Goal: Task Accomplishment & Management: Manage account settings

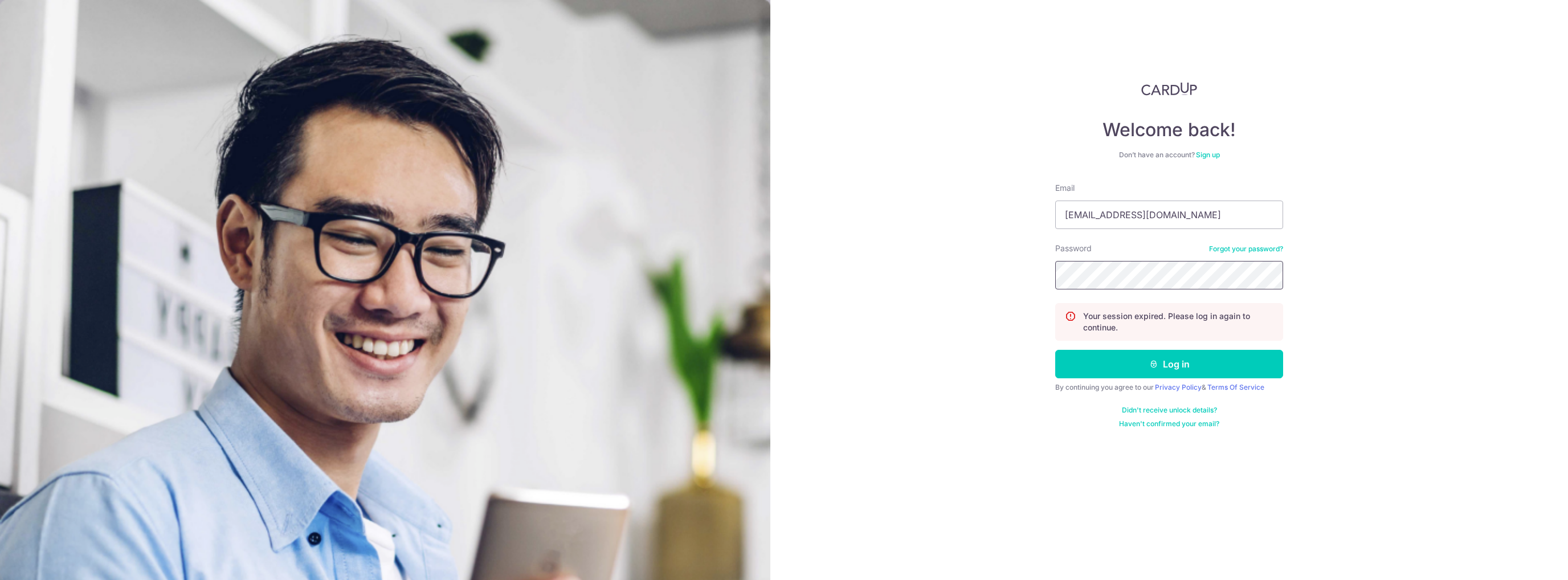
click at [1055, 350] on button "Log in" at bounding box center [1169, 364] width 228 height 29
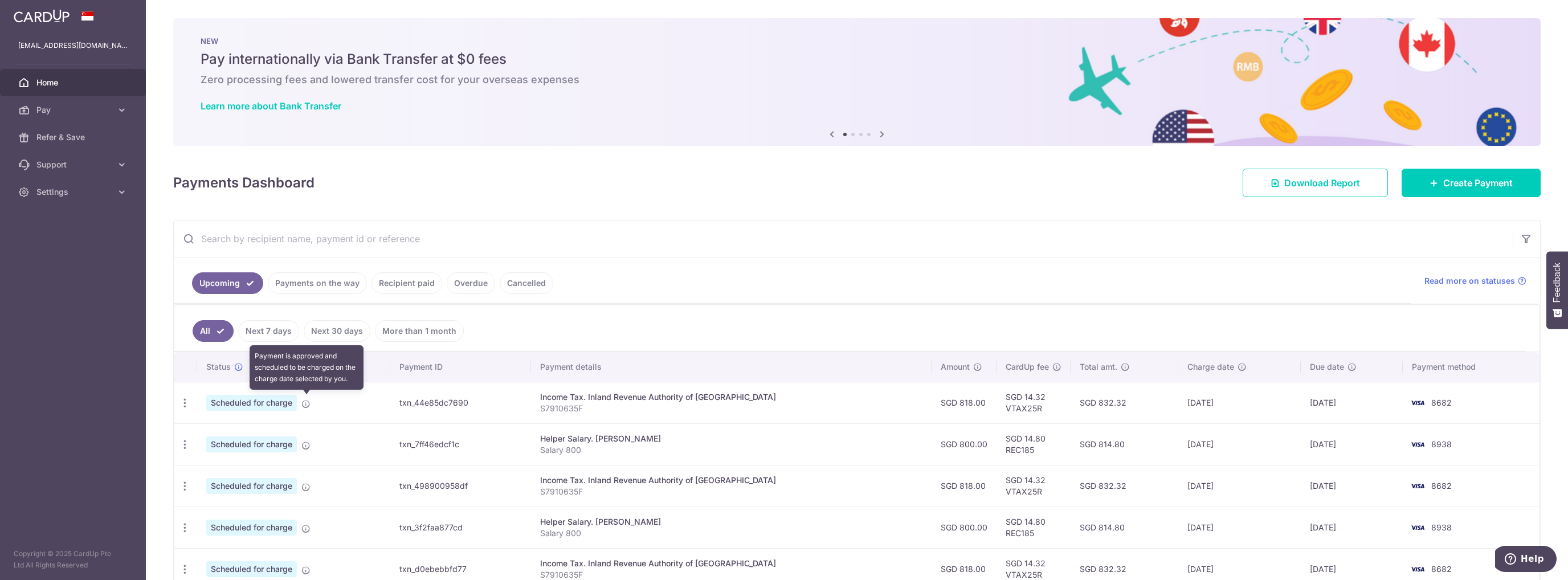
click at [305, 402] on icon at bounding box center [306, 404] width 9 height 9
click at [183, 397] on icon "button" at bounding box center [185, 403] width 12 height 12
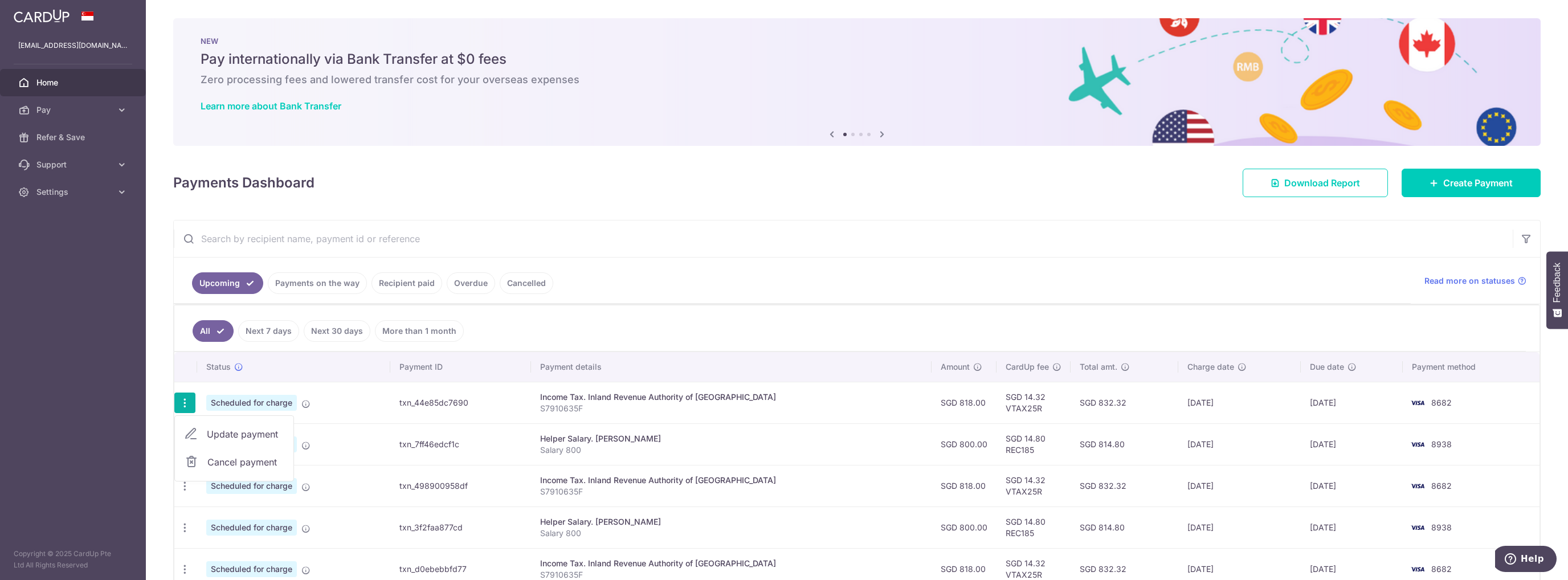
click at [209, 428] on span "Update payment" at bounding box center [245, 434] width 77 height 13
radio input "true"
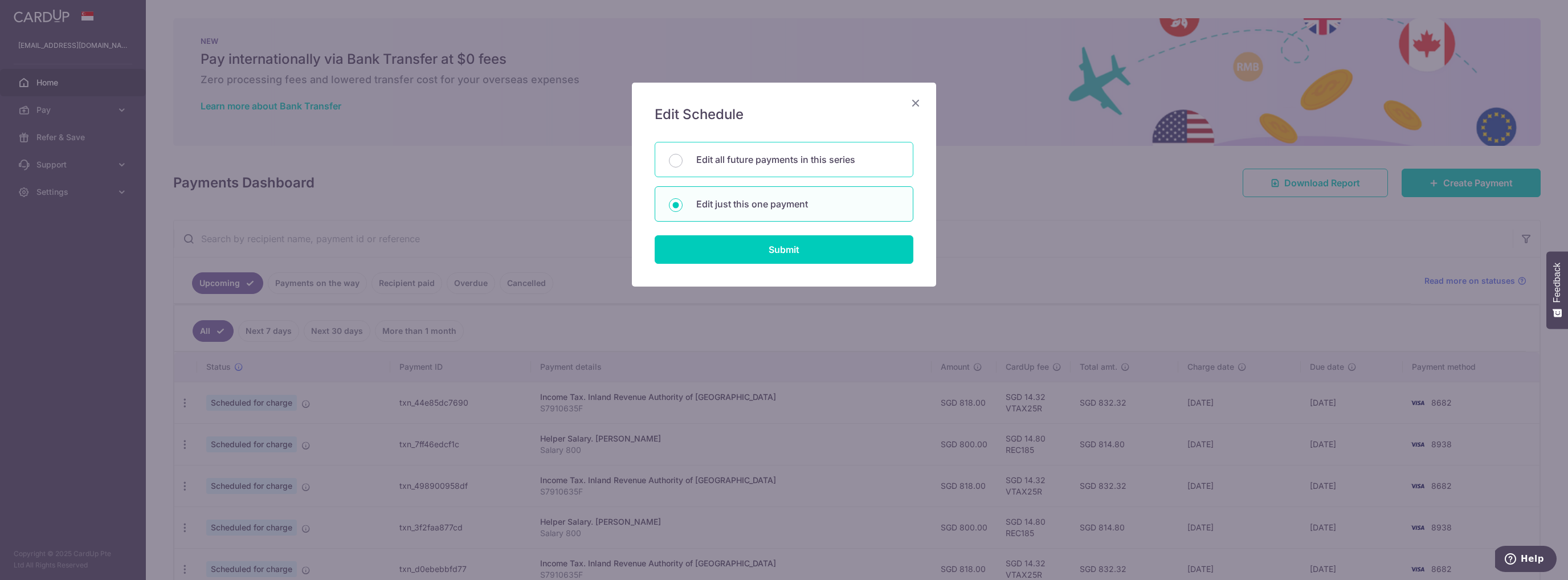
click at [769, 158] on p "Edit all future payments in this series" at bounding box center [797, 159] width 203 height 13
click at [682, 158] on input "Edit all future payments in this series" at bounding box center [675, 160] width 13 height 13
radio input "true"
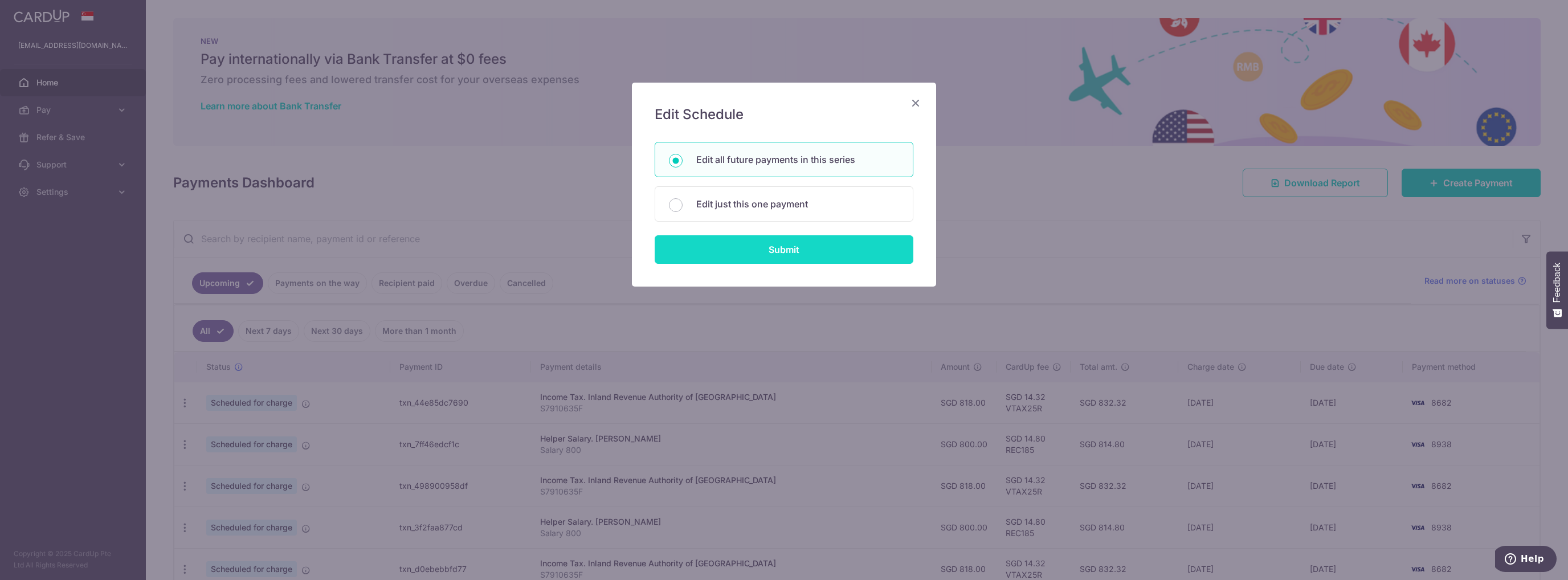
click at [778, 250] on input "Submit" at bounding box center [784, 250] width 259 height 29
radio input "true"
type input "818.00"
type input "S7910635F"
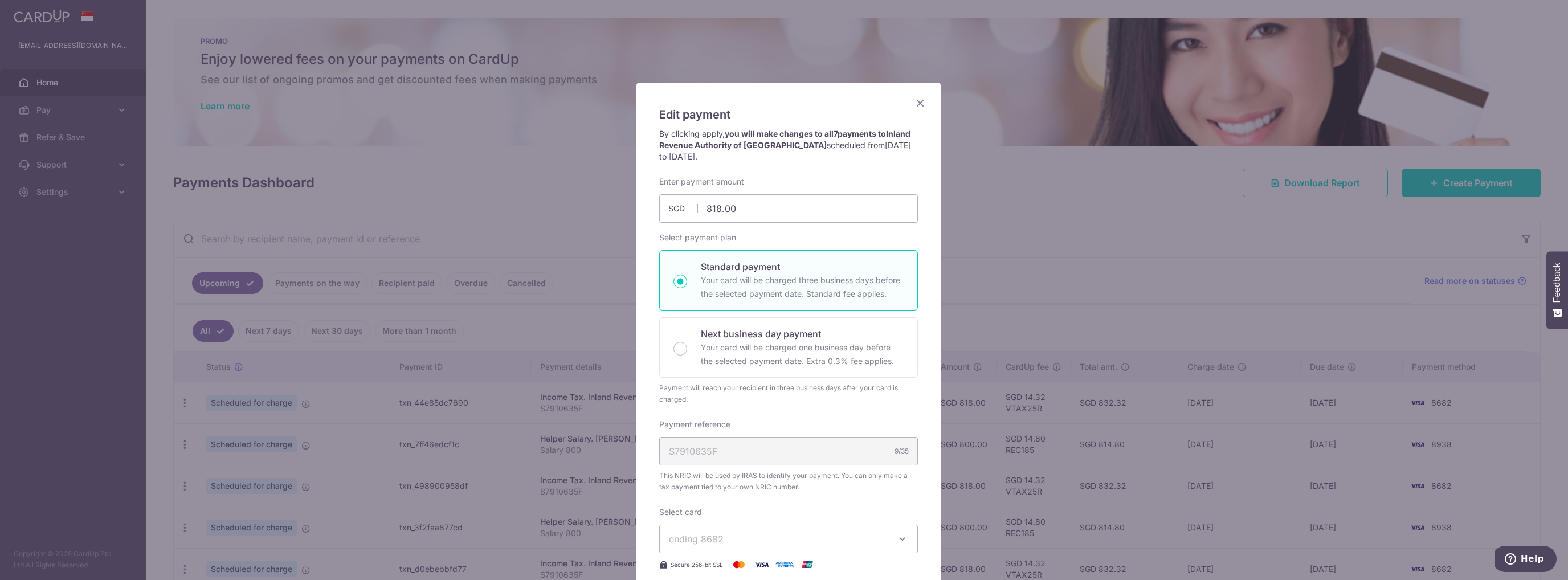
click at [918, 102] on icon "Close" at bounding box center [920, 103] width 13 height 14
